Goal: Entertainment & Leisure: Consume media (video, audio)

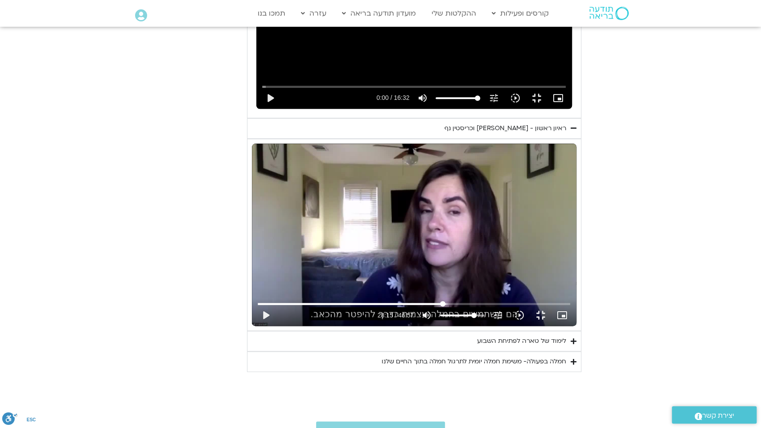
click at [449, 306] on input "Seek" at bounding box center [414, 303] width 312 height 5
click at [437, 306] on input "Seek" at bounding box center [414, 303] width 312 height 5
click at [255, 326] on button "play_arrow" at bounding box center [265, 314] width 21 height 21
click at [255, 326] on button "pause" at bounding box center [265, 314] width 21 height 21
click at [255, 326] on button "play_arrow" at bounding box center [265, 314] width 21 height 21
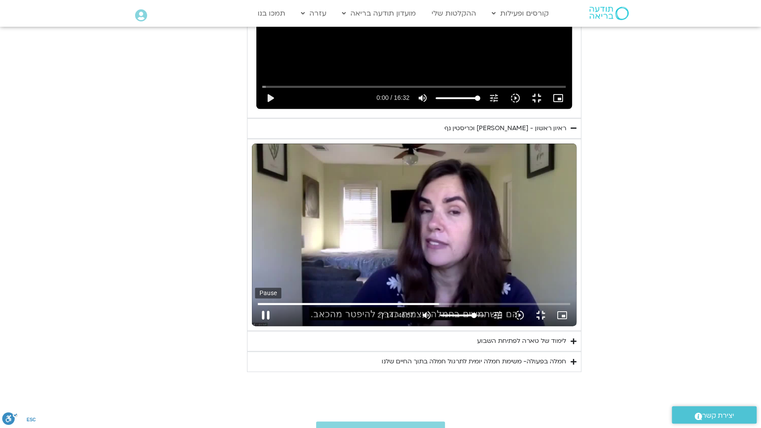
type input "1634.101337"
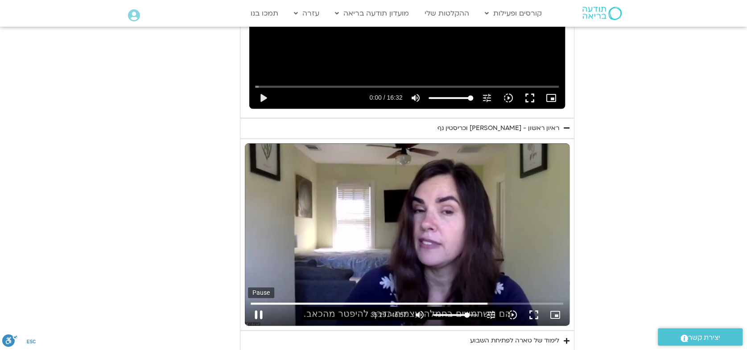
click at [255, 315] on button "pause" at bounding box center [258, 314] width 21 height 21
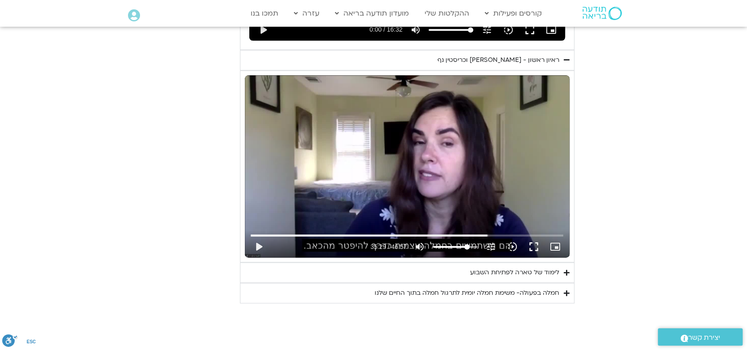
scroll to position [707, 0]
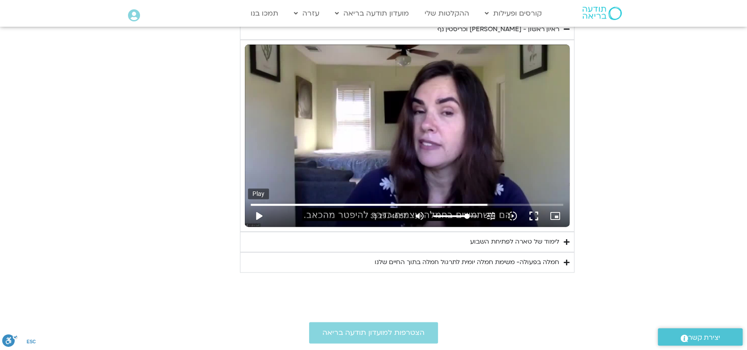
click at [259, 213] on button "play_arrow" at bounding box center [258, 215] width 21 height 21
click at [535, 217] on button "fullscreen" at bounding box center [533, 215] width 21 height 21
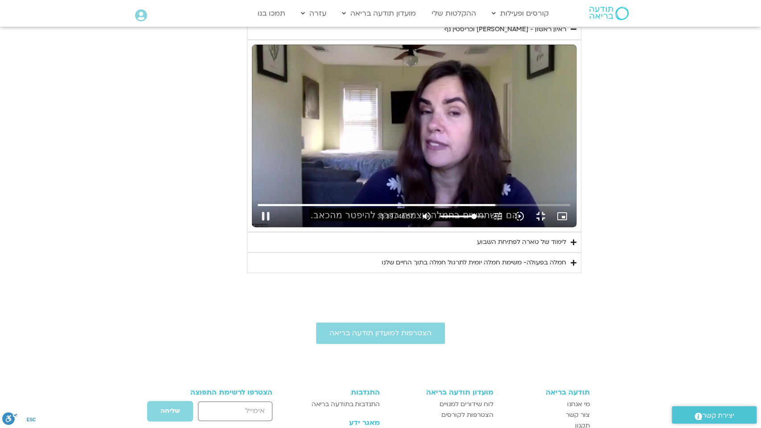
type input "2139.305297"
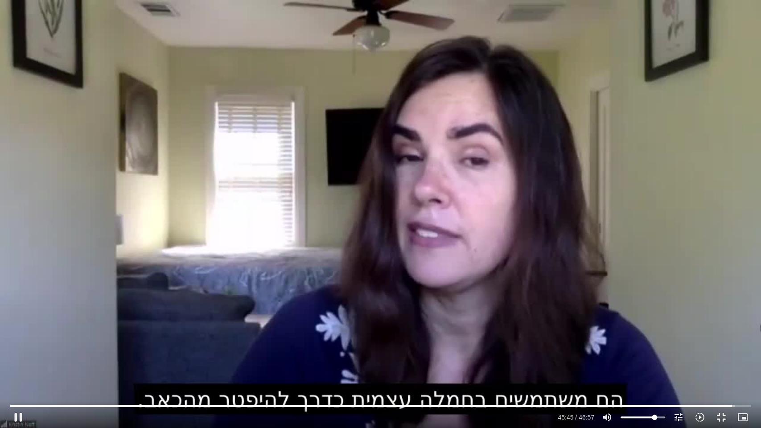
click at [492, 402] on div "Skip Ad 28:05 pause 45:45 / 46:57 volume_up Mute tune Resolution Auto 720p slow…" at bounding box center [381, 413] width 746 height 29
click at [505, 404] on input "Seek" at bounding box center [380, 405] width 740 height 5
click at [512, 407] on input "Seek" at bounding box center [380, 405] width 740 height 5
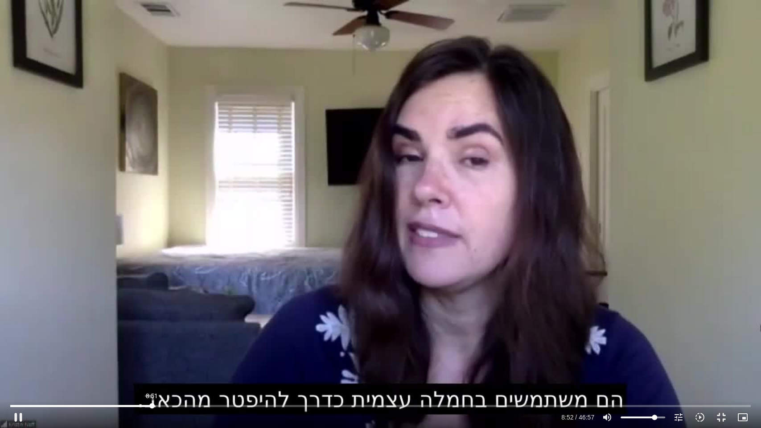
click at [152, 403] on input "Seek" at bounding box center [380, 405] width 740 height 5
click at [137, 404] on input "Seek" at bounding box center [380, 405] width 740 height 5
click at [126, 404] on input "Seek" at bounding box center [380, 405] width 740 height 5
click at [95, 403] on div "Skip Ad 5:14 pause 7:39 / 46:57 volume_up Mute tune Resolution Auto 720p slow_m…" at bounding box center [381, 413] width 746 height 29
click at [121, 403] on input "Seek" at bounding box center [380, 405] width 740 height 5
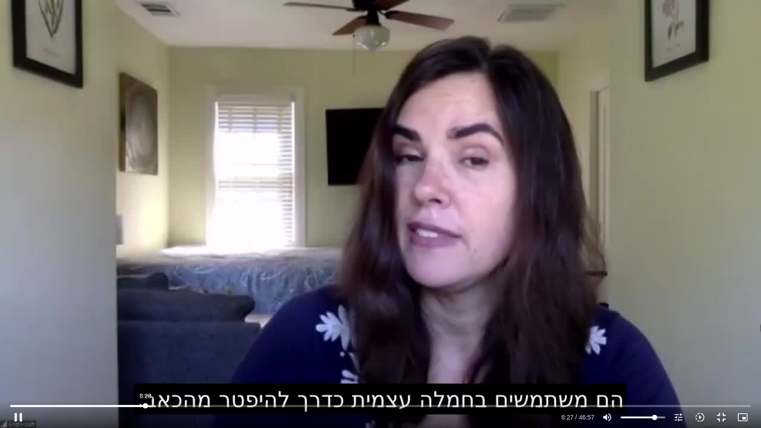
click at [145, 407] on input "Seek" at bounding box center [380, 405] width 740 height 5
click at [140, 405] on input "Seek" at bounding box center [380, 405] width 740 height 5
click at [144, 402] on div "Skip Ad 8:16 pause 8:09 / 46:57 volume_up Mute tune Resolution Auto 720p slow_m…" at bounding box center [381, 413] width 746 height 29
click at [144, 403] on input "Seek" at bounding box center [380, 405] width 740 height 5
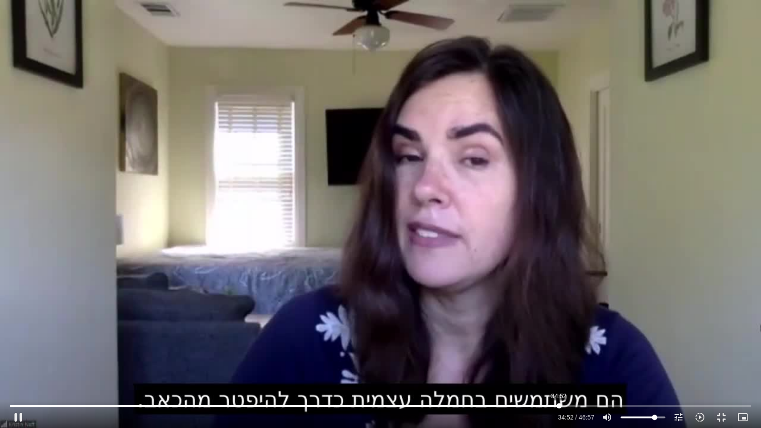
click at [559, 405] on input "Seek" at bounding box center [380, 405] width 740 height 5
click at [536, 407] on input "Seek" at bounding box center [380, 405] width 740 height 5
click at [547, 403] on input "Seek" at bounding box center [380, 405] width 740 height 5
click at [559, 405] on input "Seek" at bounding box center [380, 405] width 740 height 5
click at [570, 405] on input "Seek" at bounding box center [380, 405] width 740 height 5
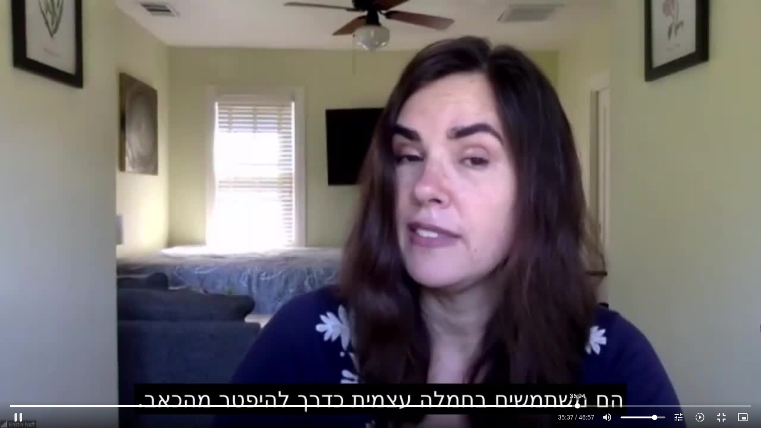
click at [577, 404] on input "Seek" at bounding box center [380, 405] width 740 height 5
click at [584, 404] on input "Seek" at bounding box center [380, 405] width 740 height 5
click at [593, 403] on input "Seek" at bounding box center [380, 405] width 740 height 5
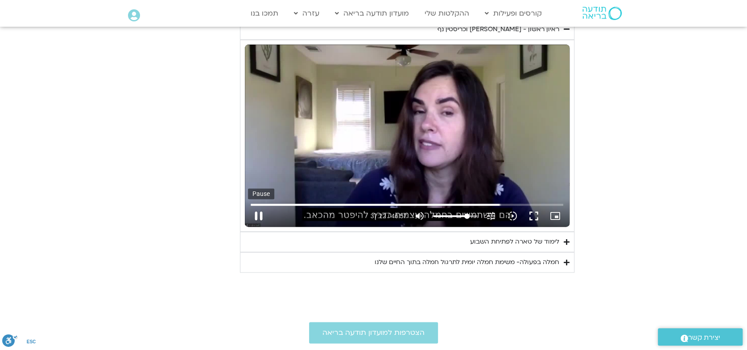
click at [257, 214] on button "pause" at bounding box center [258, 215] width 21 height 21
type input "2243.073534"
click at [505, 242] on div "לימוד של טארה לפתיחת השבוע" at bounding box center [514, 242] width 89 height 11
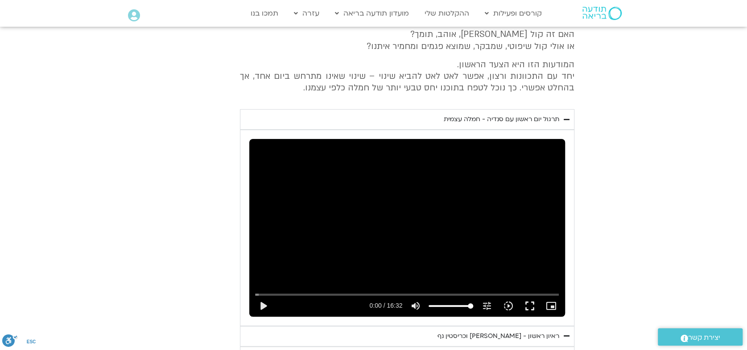
scroll to position [410, 0]
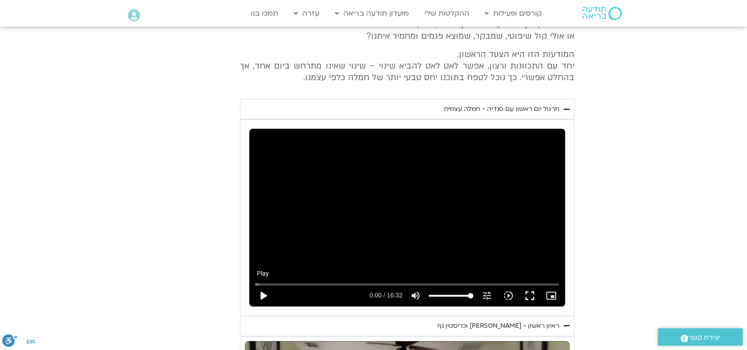
click at [261, 293] on button "play_arrow" at bounding box center [262, 295] width 21 height 21
type input "4.551838"
click at [275, 282] on input "Seek" at bounding box center [407, 284] width 304 height 5
click at [260, 295] on button "pause" at bounding box center [262, 295] width 21 height 21
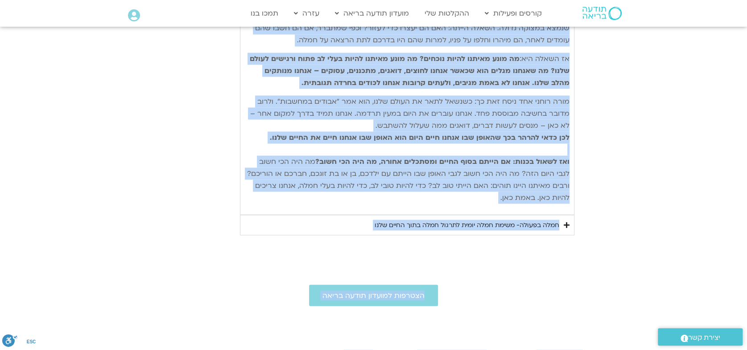
scroll to position [1130, 0]
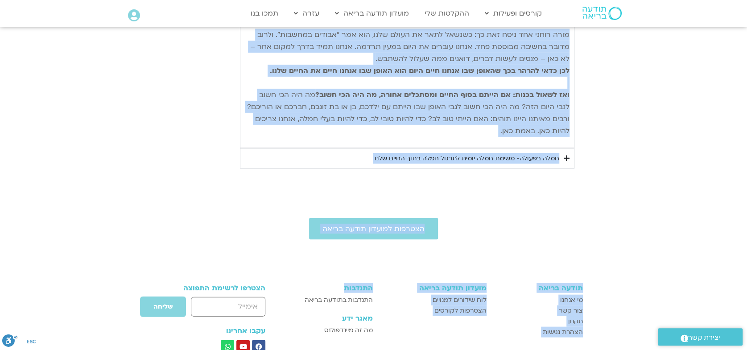
drag, startPoint x: 567, startPoint y: 212, endPoint x: 337, endPoint y: 123, distance: 246.9
copy div "lorem ip dolo sita co adipi elitse doeiu te inci – utlabo etdol magnaal enim. a…"
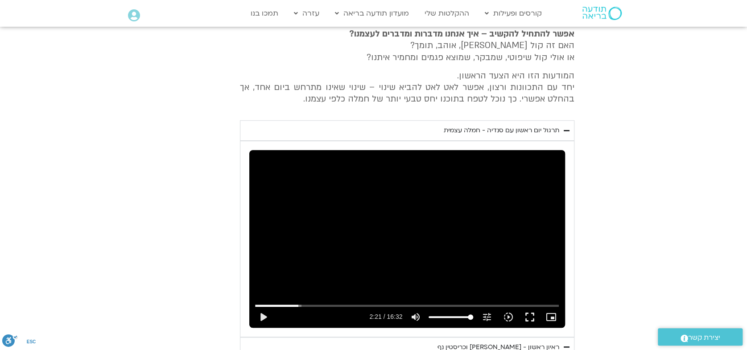
scroll to position [485, 0]
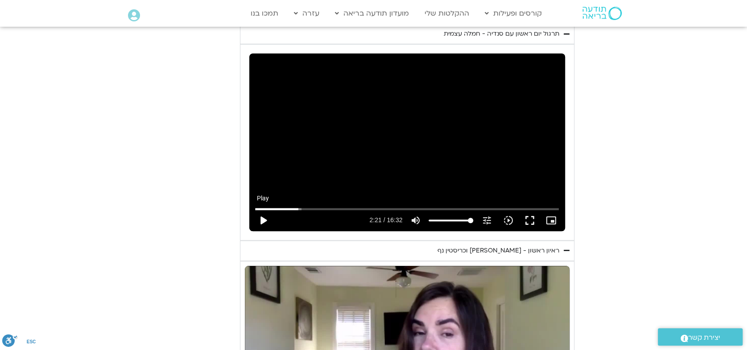
click at [263, 218] on button "play_arrow" at bounding box center [262, 220] width 21 height 21
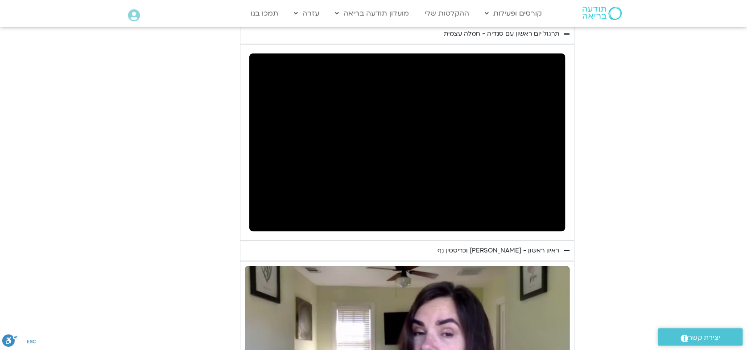
click at [259, 217] on button "pause" at bounding box center [262, 220] width 21 height 21
type input "175.969019"
